Goal: Unclear

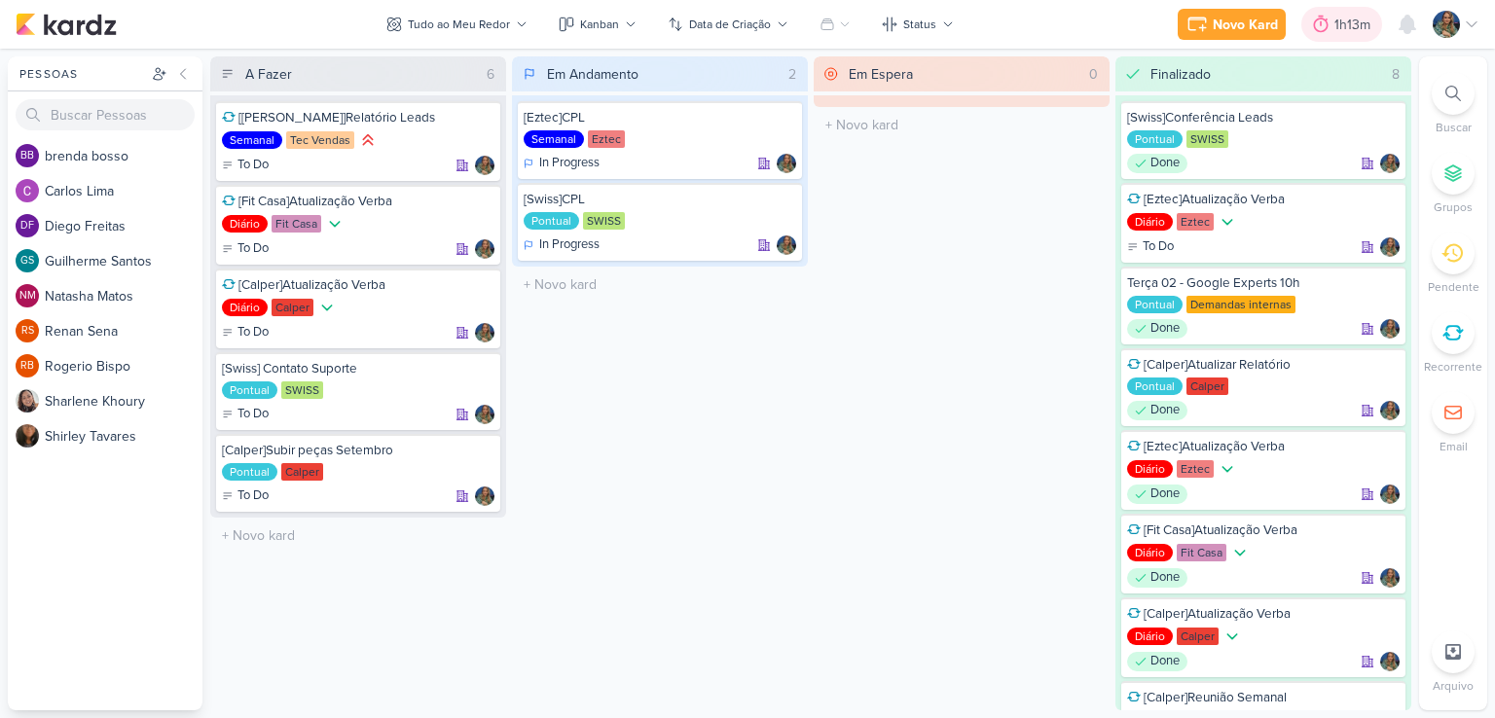
click at [1345, 30] on div "1h13m" at bounding box center [1355, 25] width 42 height 20
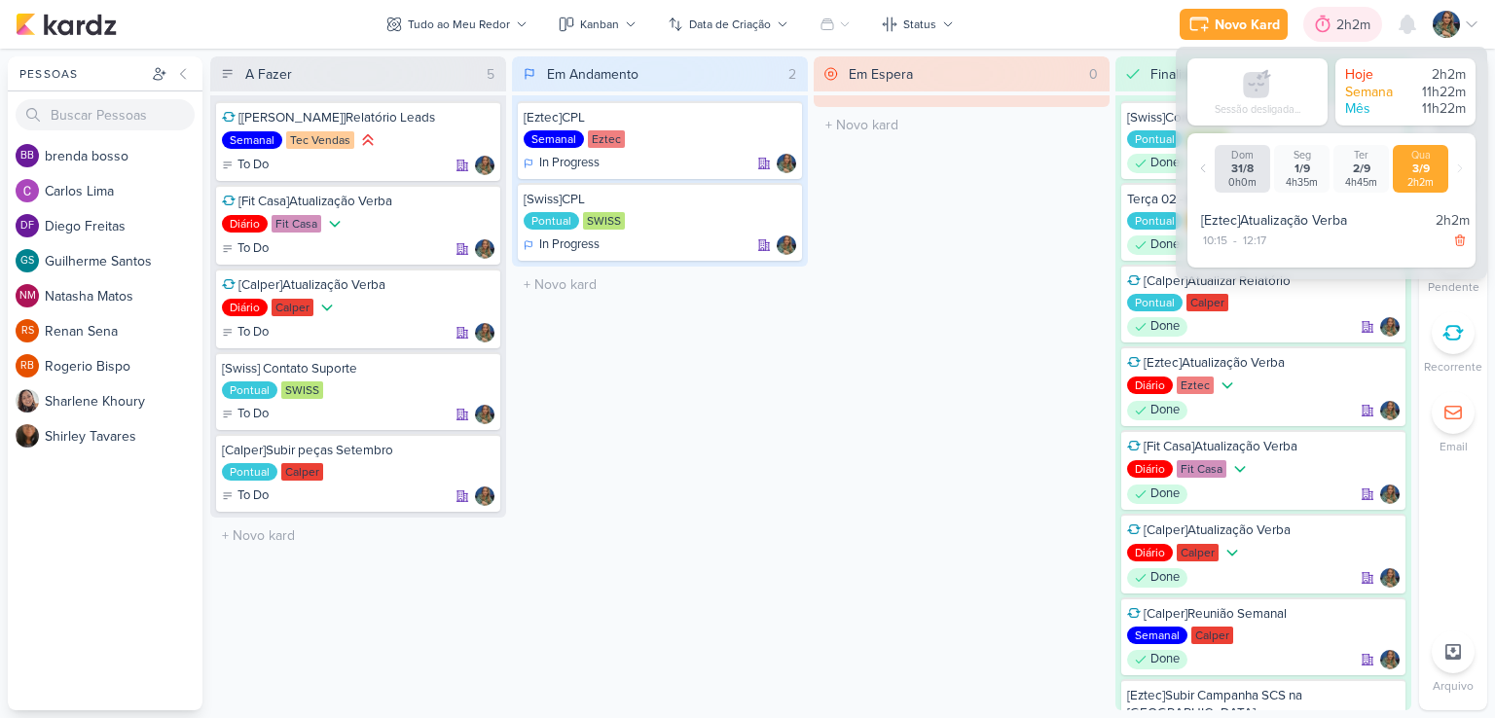
click at [1345, 30] on div "2h2m" at bounding box center [1356, 25] width 40 height 20
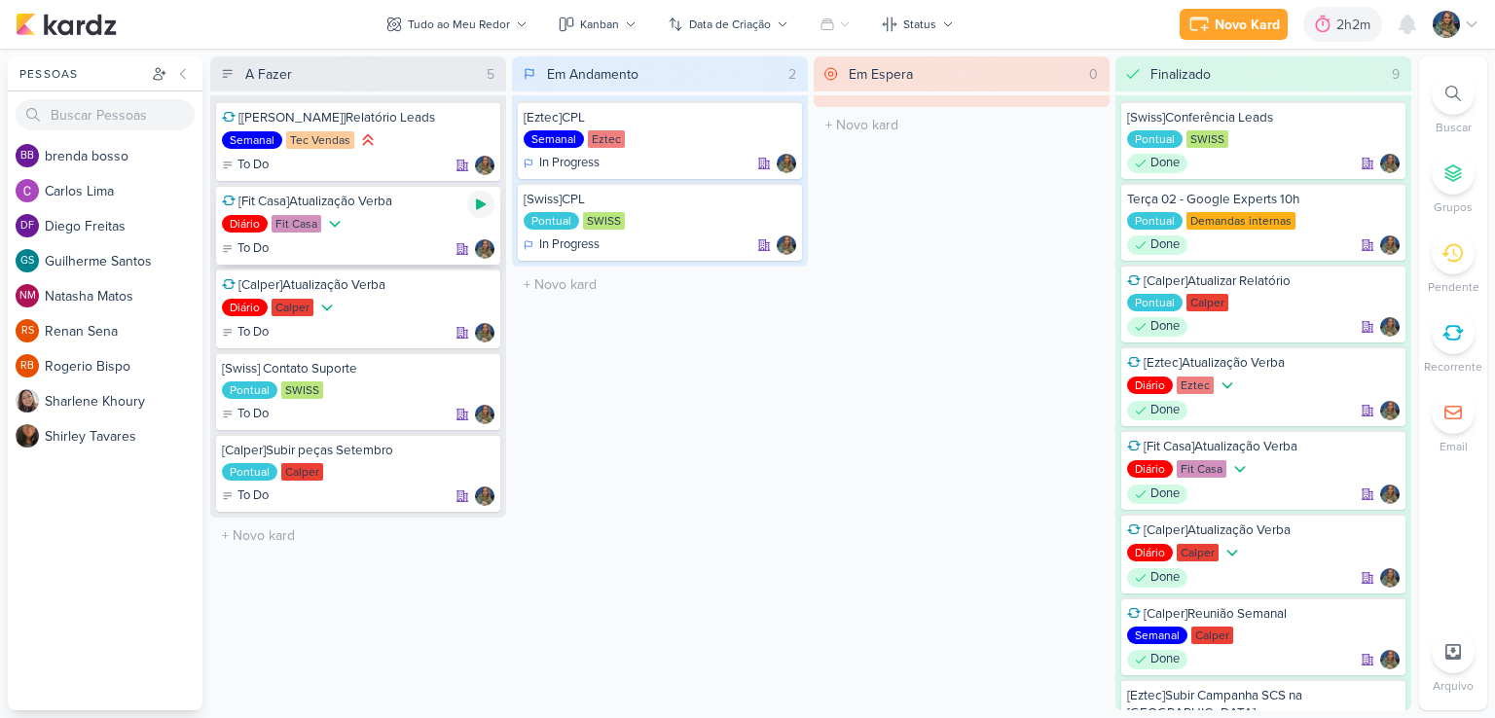
click at [482, 201] on icon at bounding box center [481, 204] width 10 height 11
click at [483, 203] on icon at bounding box center [481, 204] width 10 height 10
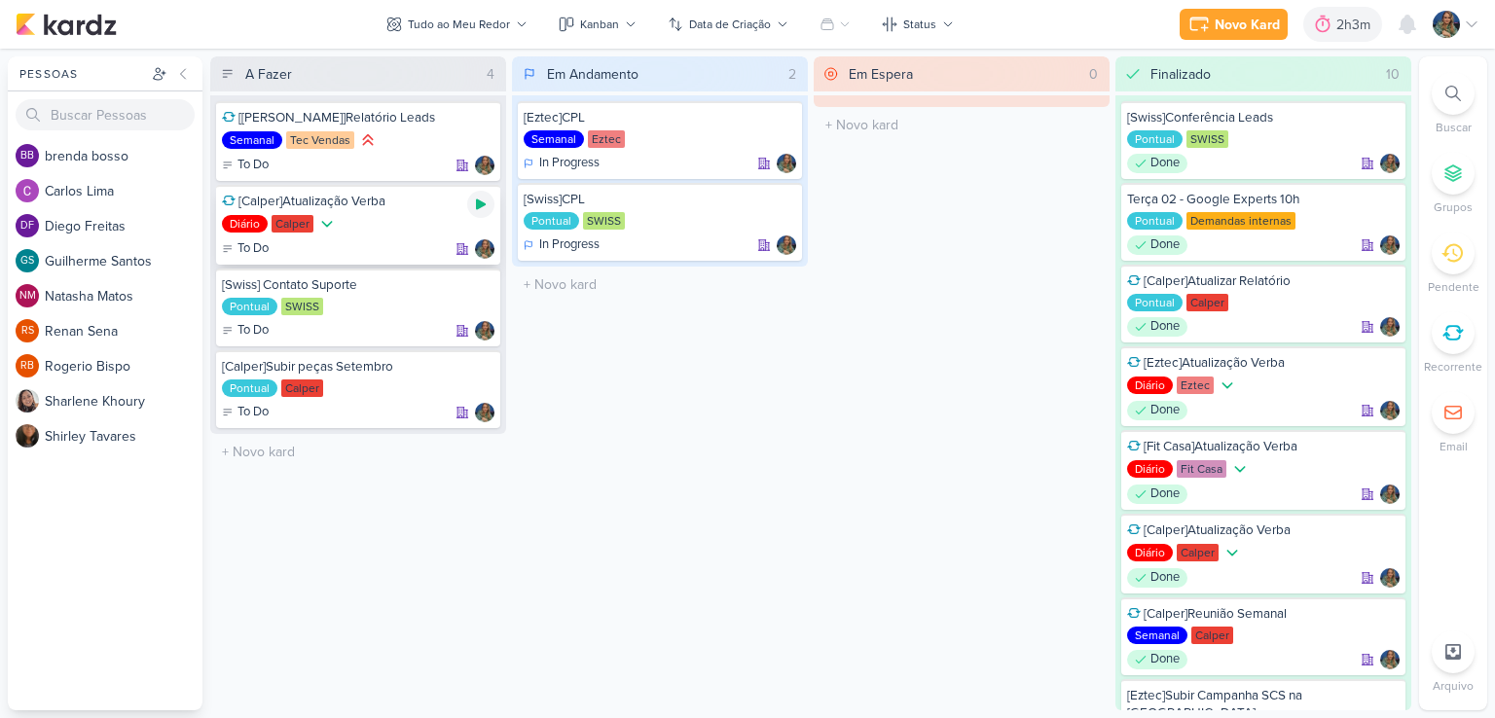
click at [473, 204] on icon at bounding box center [481, 205] width 16 height 16
click at [485, 199] on icon at bounding box center [481, 204] width 10 height 10
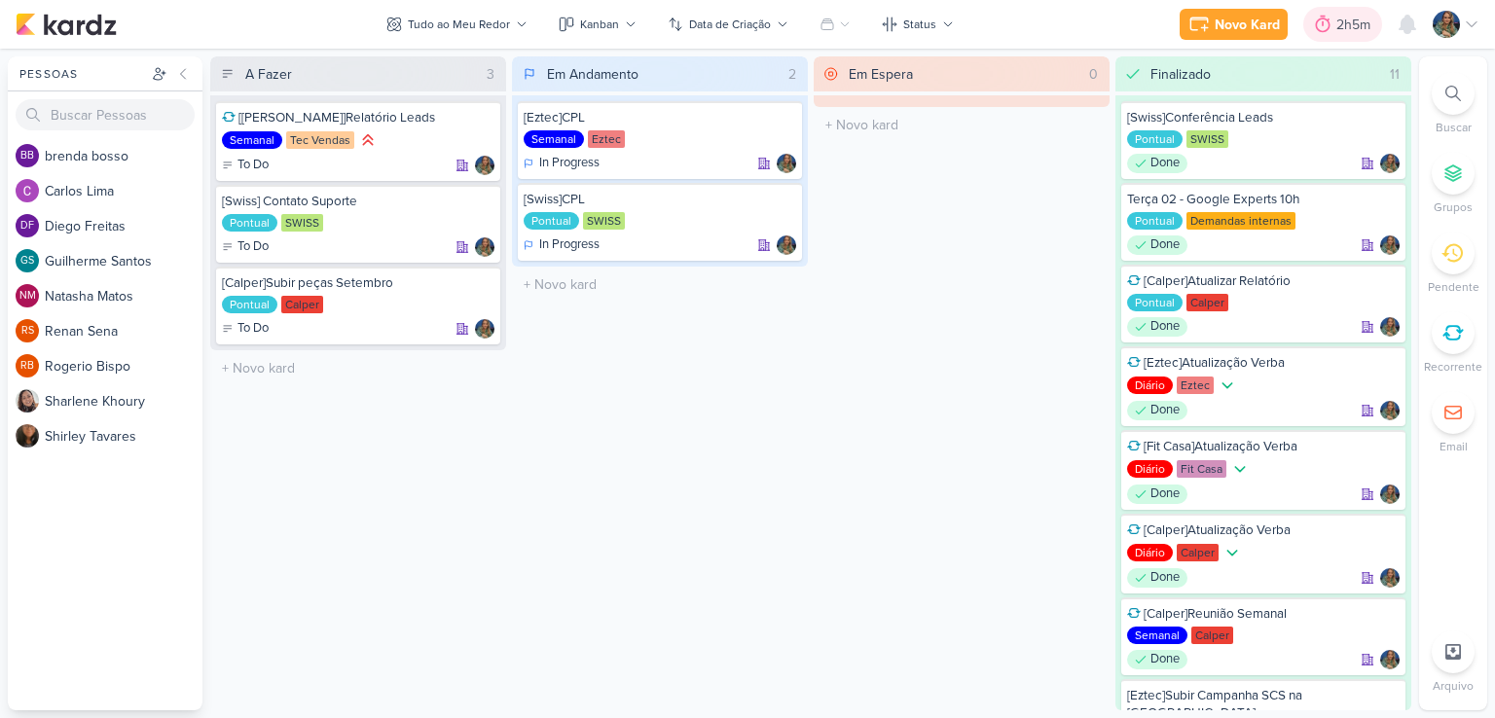
click at [1327, 32] on icon at bounding box center [1322, 24] width 19 height 19
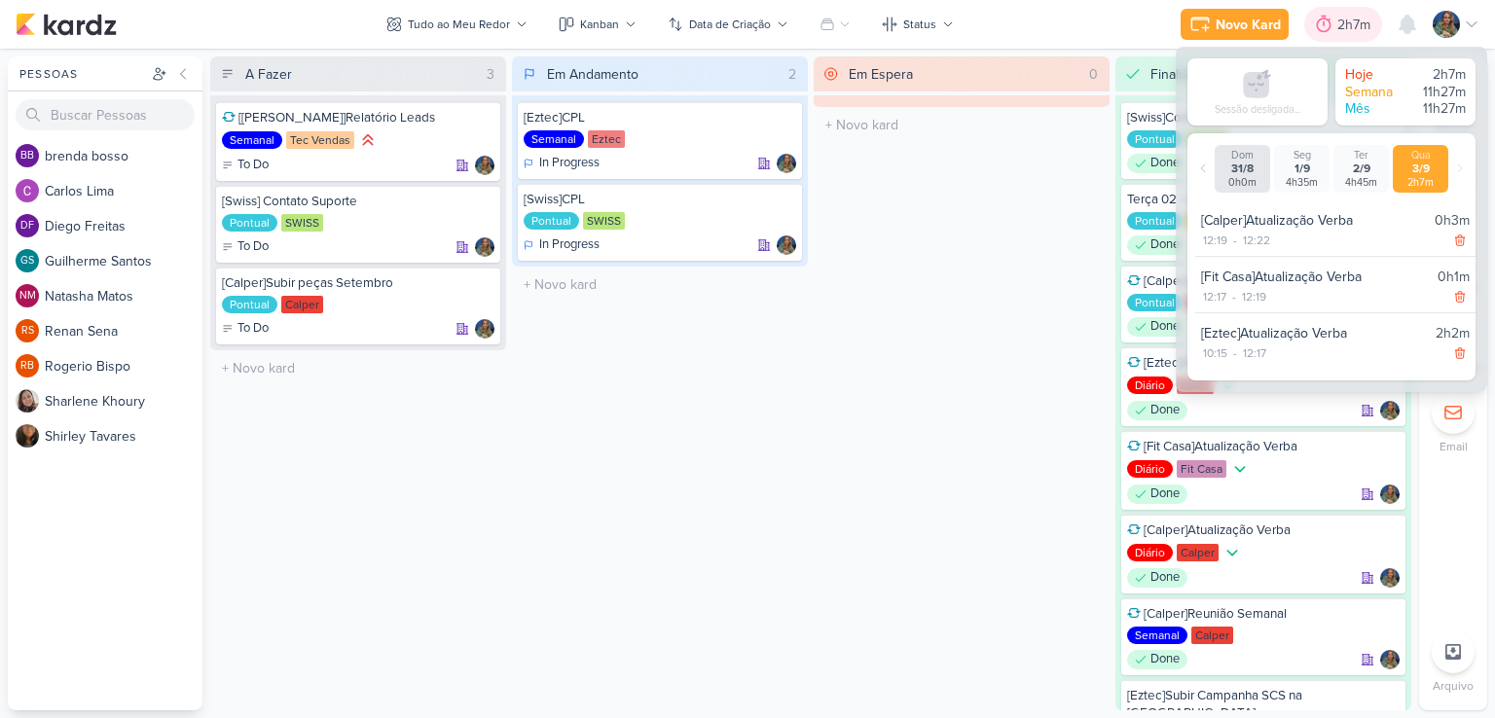
click at [1327, 32] on icon at bounding box center [1323, 24] width 19 height 19
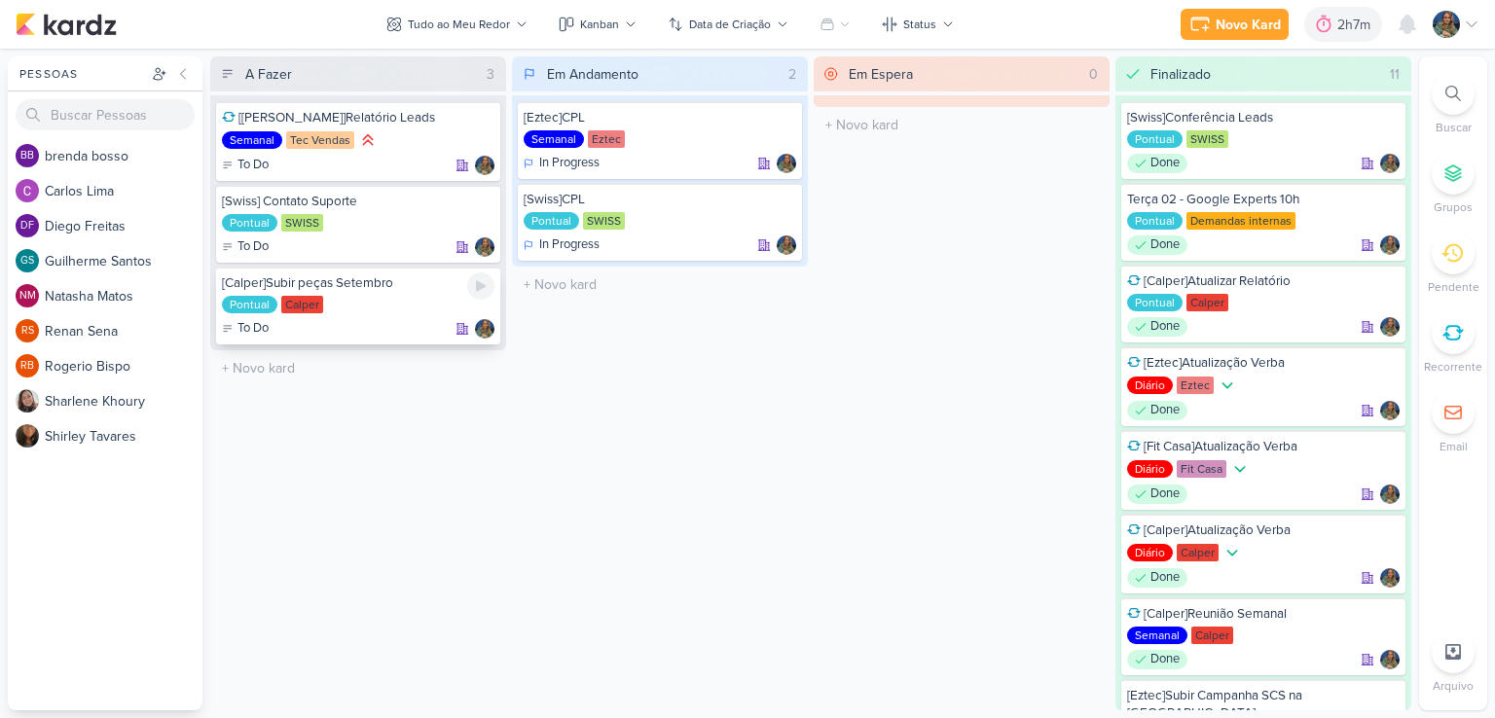
click at [482, 287] on icon at bounding box center [481, 286] width 10 height 11
click at [483, 281] on icon at bounding box center [481, 286] width 10 height 10
click at [1308, 32] on icon at bounding box center [1317, 24] width 19 height 19
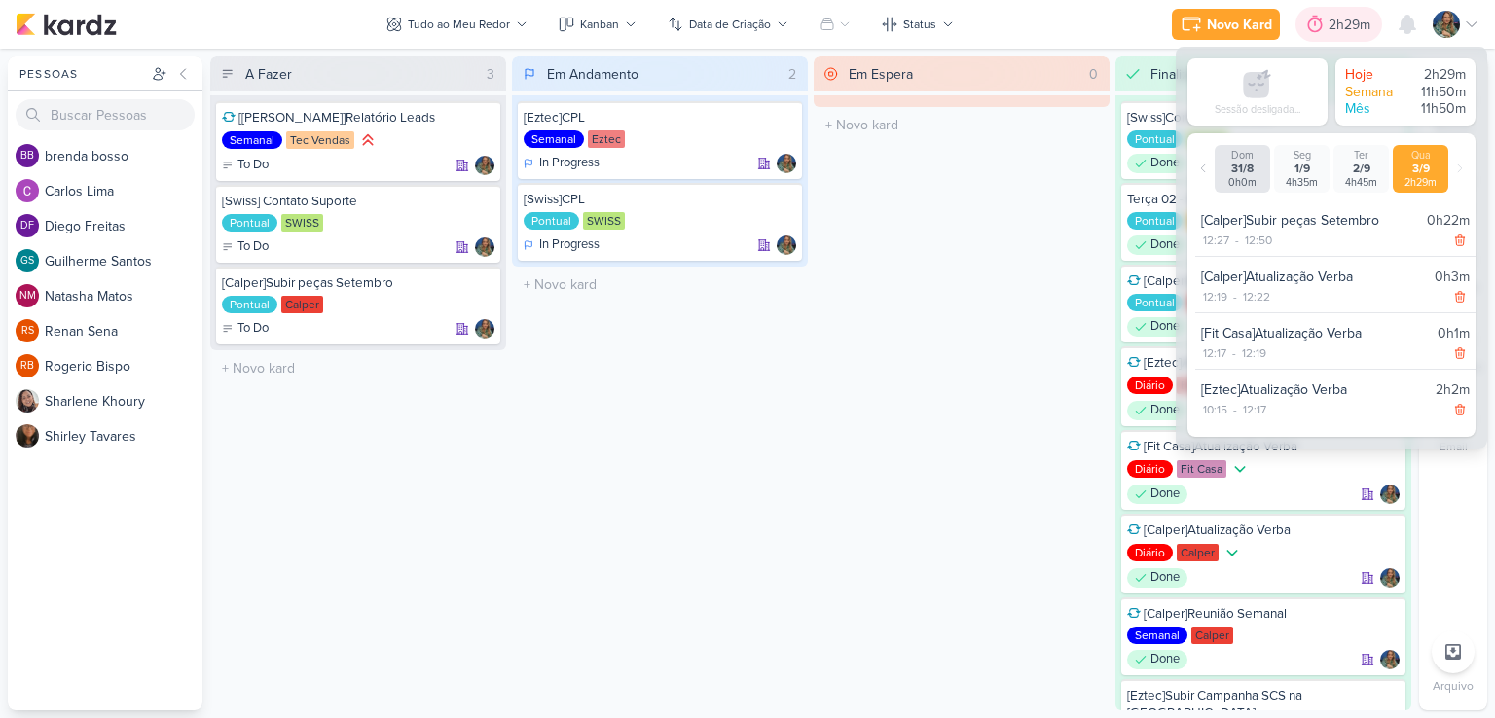
click at [1308, 32] on icon at bounding box center [1314, 24] width 19 height 19
